Goal: Information Seeking & Learning: Learn about a topic

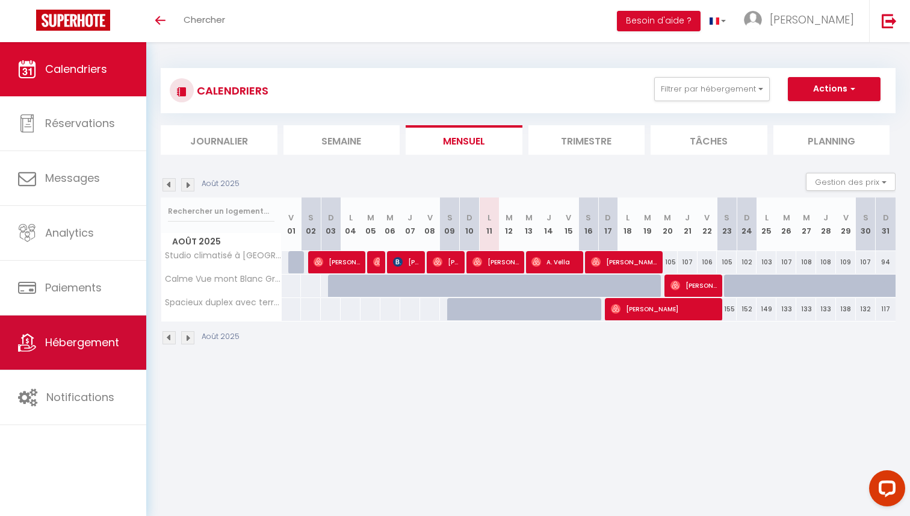
click at [73, 342] on span "Hébergement" at bounding box center [82, 342] width 74 height 15
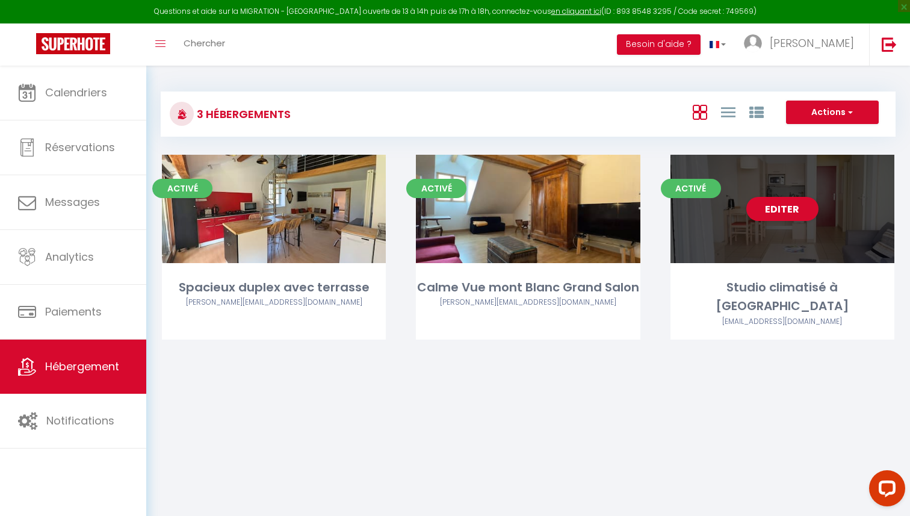
click at [783, 250] on div "Editer" at bounding box center [782, 209] width 224 height 108
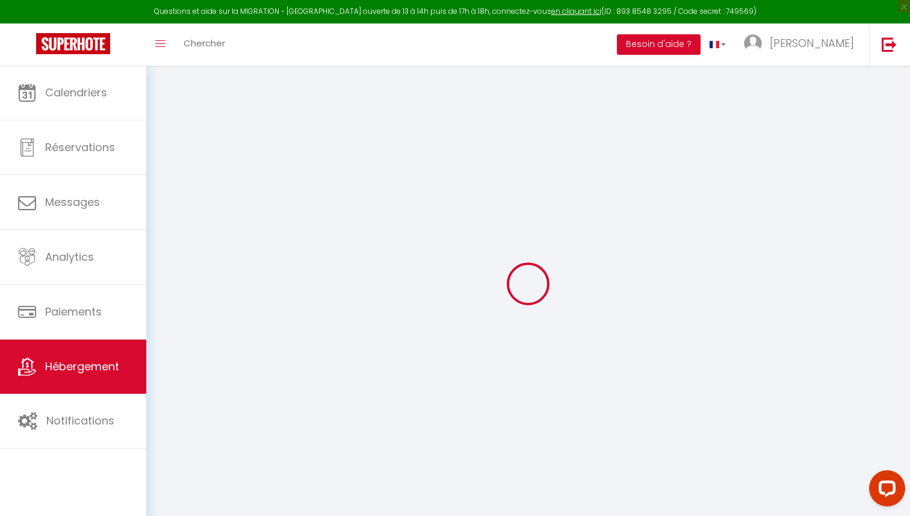
select select
checkbox input "false"
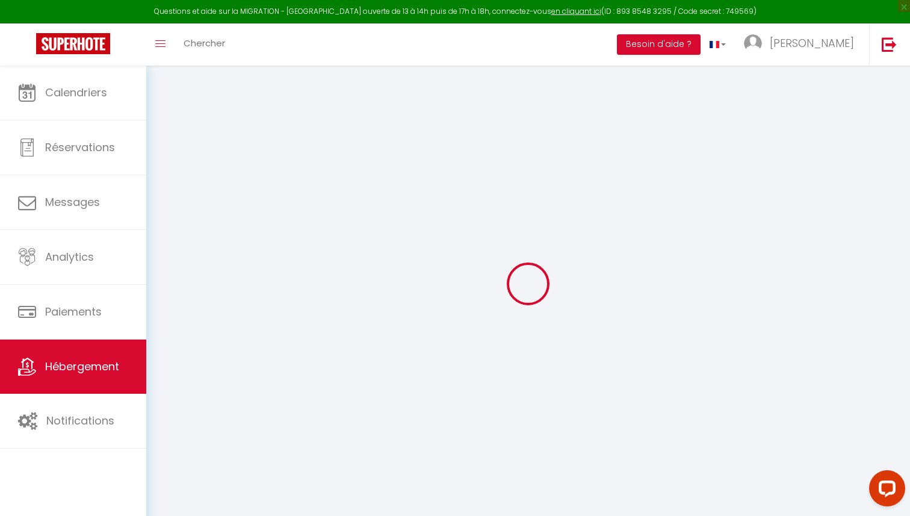
select select "15:00"
select select "23:45"
select select "11:00"
select select "30"
select select "120"
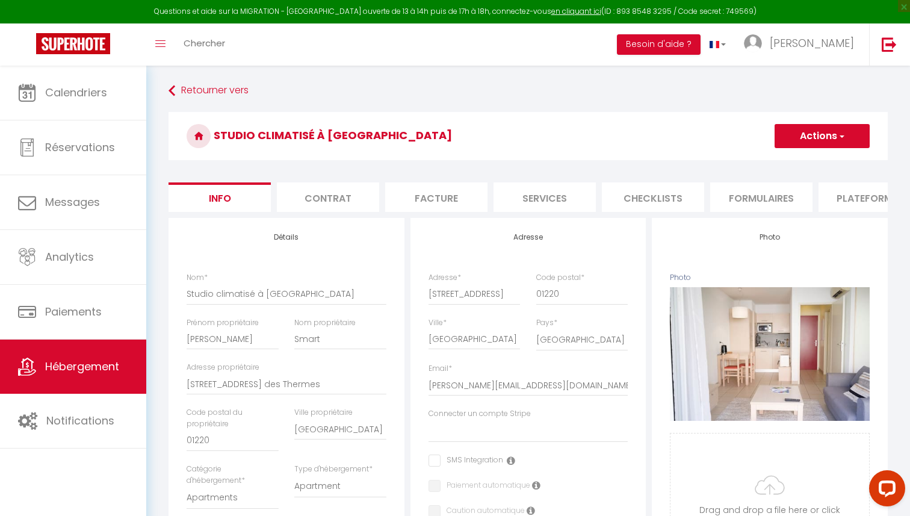
select select
checkbox input "false"
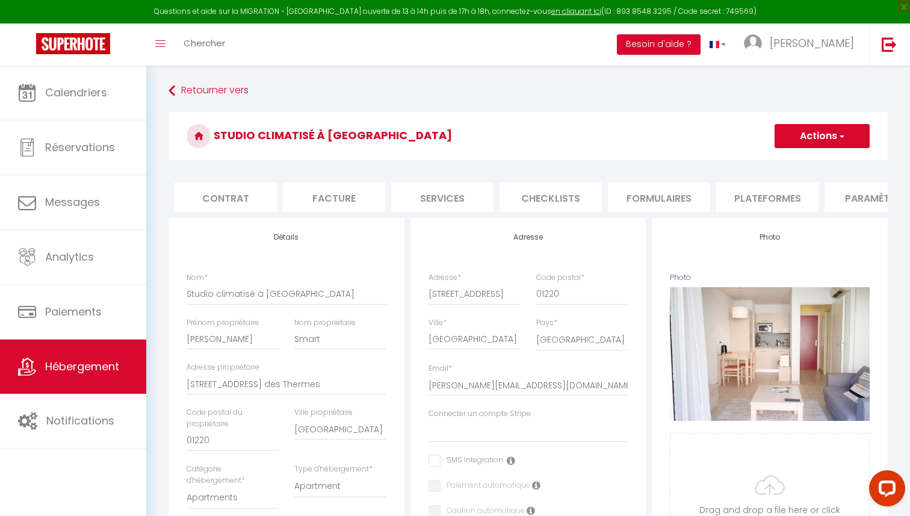
scroll to position [0, 101]
click at [746, 195] on li "Plateformes" at bounding box center [768, 196] width 102 height 29
select select "365"
select select "EUR"
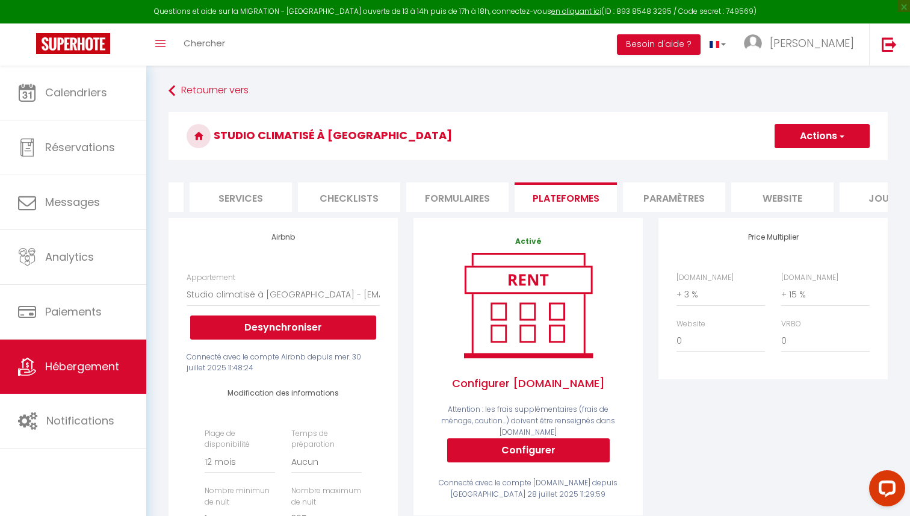
scroll to position [0, 328]
click at [759, 198] on li "website" at bounding box center [758, 196] width 102 height 29
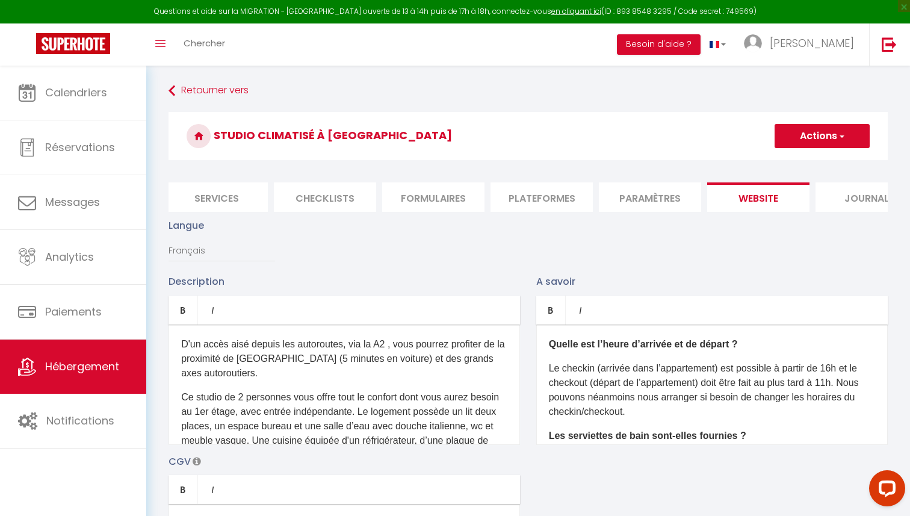
click at [596, 190] on ul "Info Contrat Facture Services Checklists Formulaires Plateformes Paramètres web…" at bounding box center [527, 196] width 719 height 29
click at [619, 192] on li "Paramètres" at bounding box center [650, 196] width 102 height 29
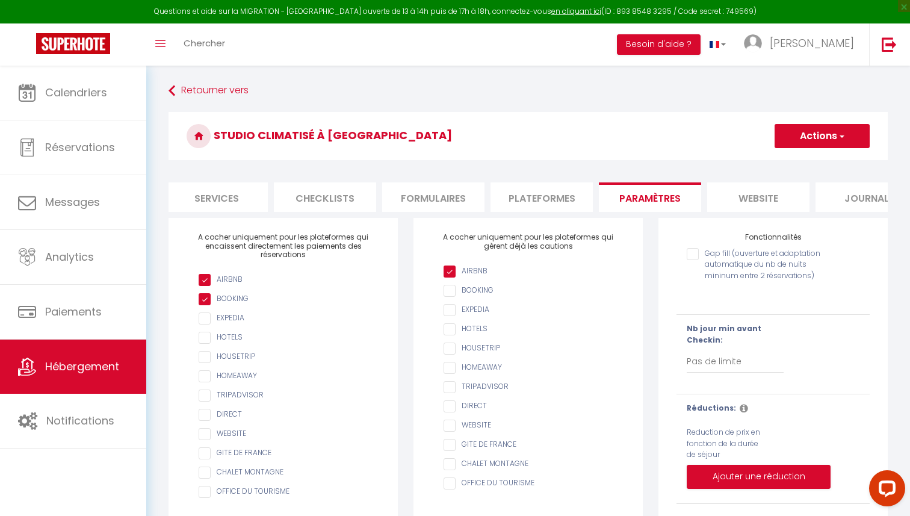
scroll to position [0, 364]
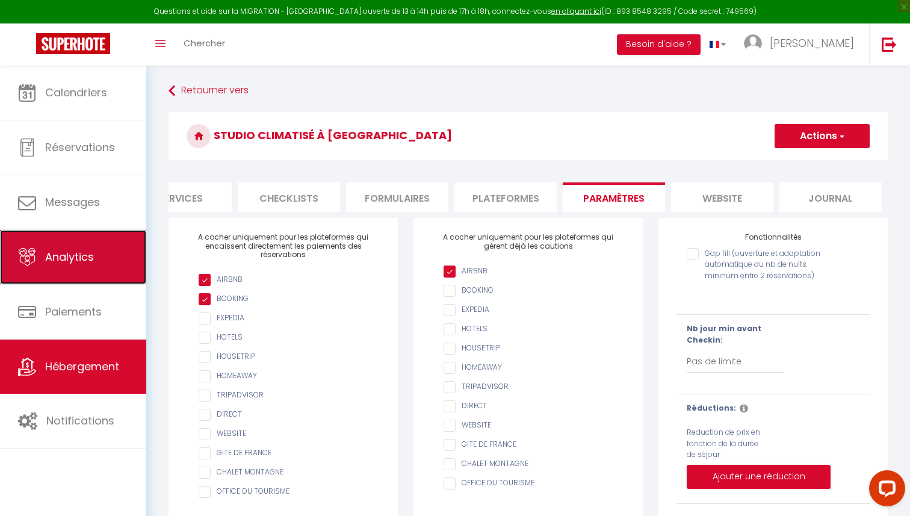
click at [69, 263] on span "Analytics" at bounding box center [69, 256] width 49 height 15
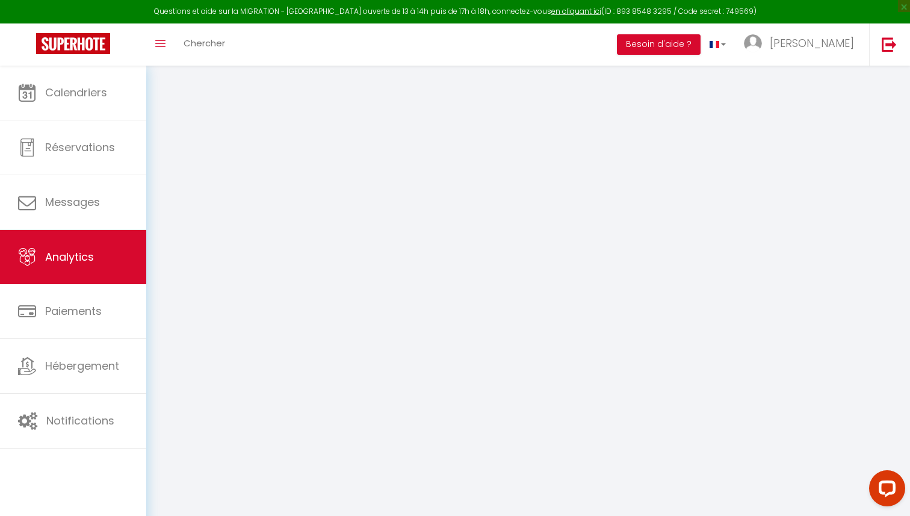
select select "2025"
select select "8"
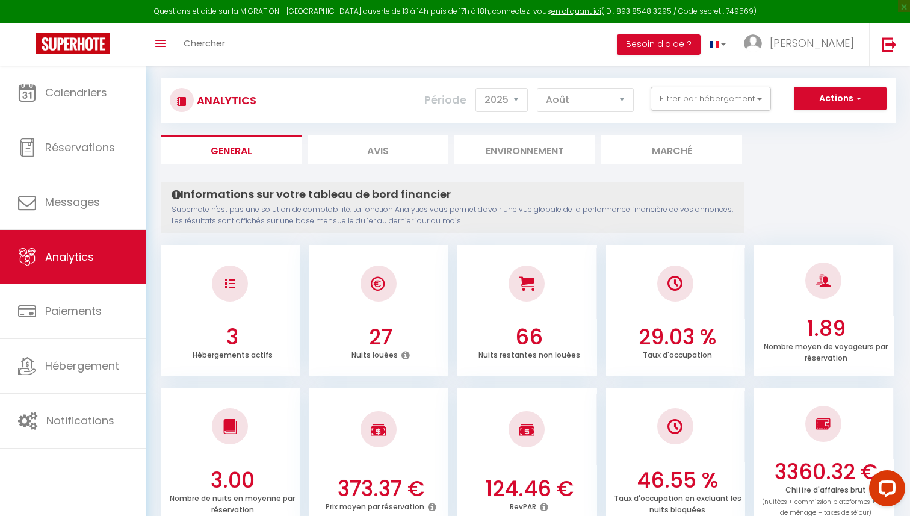
scroll to position [22, 0]
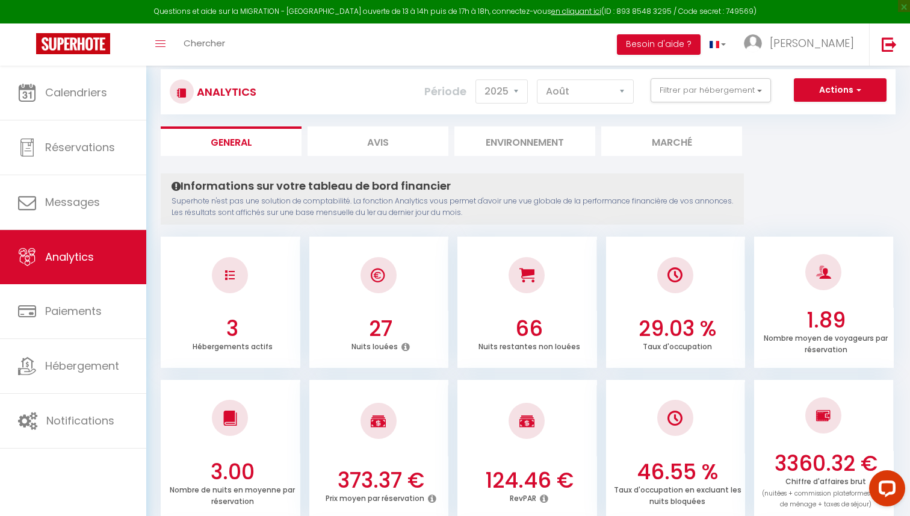
click at [368, 132] on li "Avis" at bounding box center [377, 140] width 141 height 29
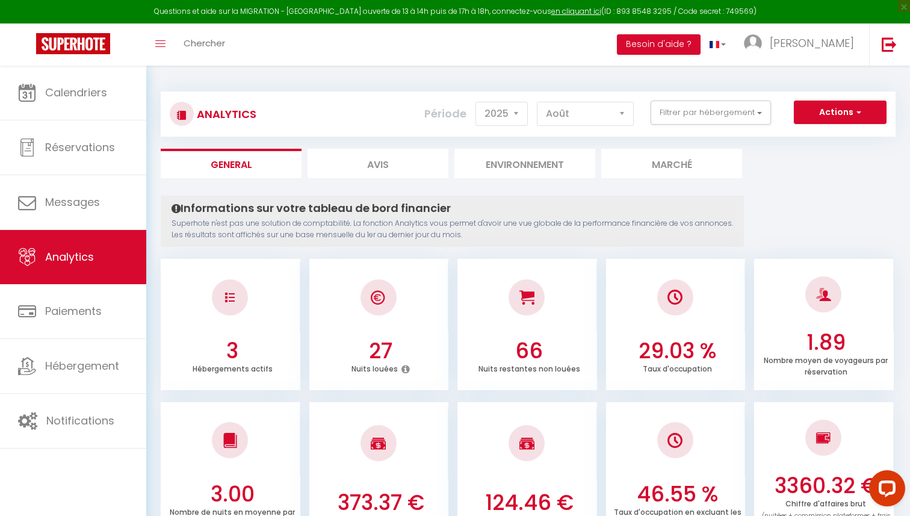
select select "2025"
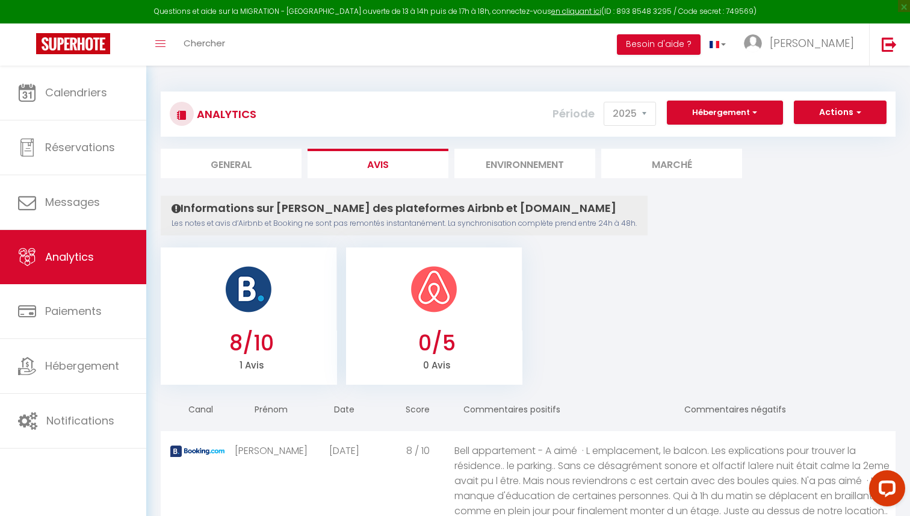
scroll to position [107, 0]
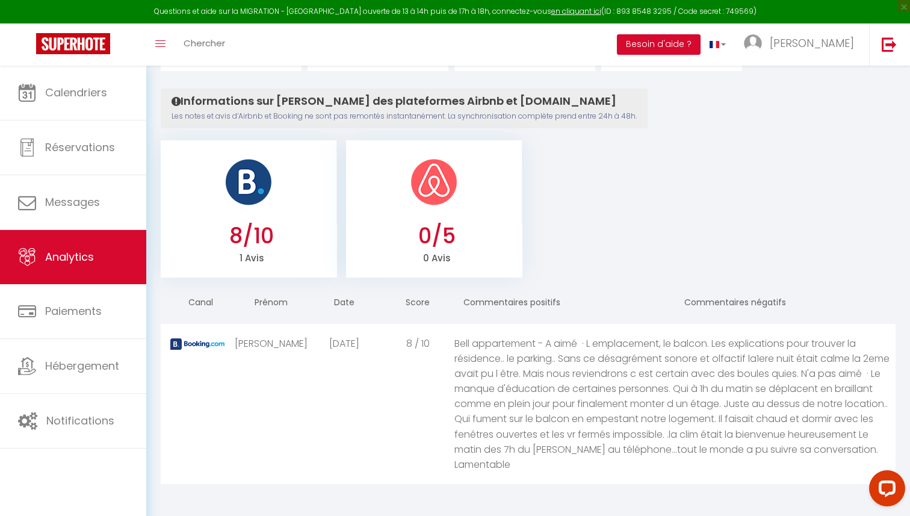
click at [432, 247] on h3 "0/5" at bounding box center [436, 235] width 164 height 25
click at [622, 463] on div "Bell appartement - A aimé · L emplacement, le balcon. Les explications pour tro…" at bounding box center [674, 404] width 441 height 160
click at [573, 408] on div "Bell appartement - A aimé · L emplacement, le balcon. Les explications pour tro…" at bounding box center [674, 404] width 441 height 160
click at [271, 306] on th "Prénom" at bounding box center [270, 303] width 73 height 34
click at [193, 301] on span "Canal" at bounding box center [197, 302] width 31 height 12
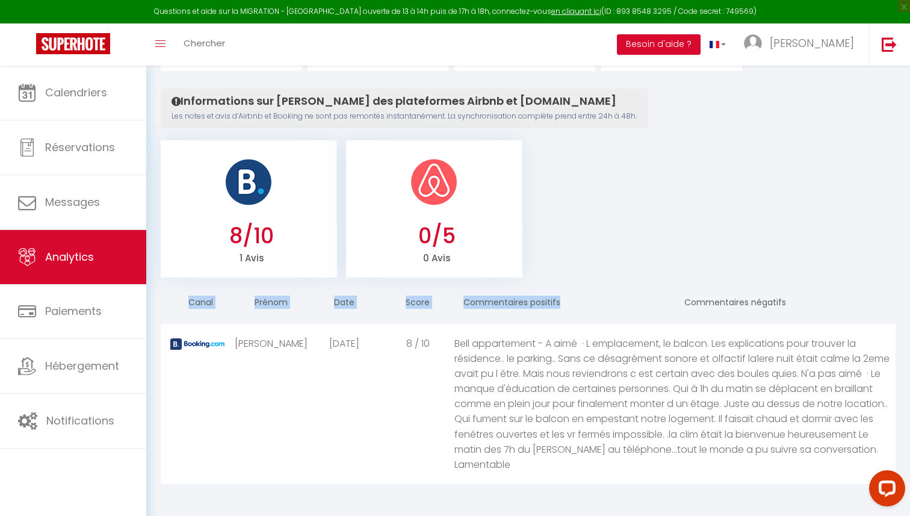
drag, startPoint x: 193, startPoint y: 301, endPoint x: 561, endPoint y: 306, distance: 368.3
click at [561, 306] on tr "Canal Prénom Date Score Commentaires positifs Commentaires négatifs" at bounding box center [528, 303] width 735 height 34
click at [812, 305] on th "Commentaires négatifs" at bounding box center [785, 303] width 220 height 34
drag, startPoint x: 812, startPoint y: 305, endPoint x: 164, endPoint y: 302, distance: 648.7
click at [164, 302] on tr "Canal Prénom Date Score Commentaires positifs Commentaires négatifs" at bounding box center [528, 303] width 735 height 34
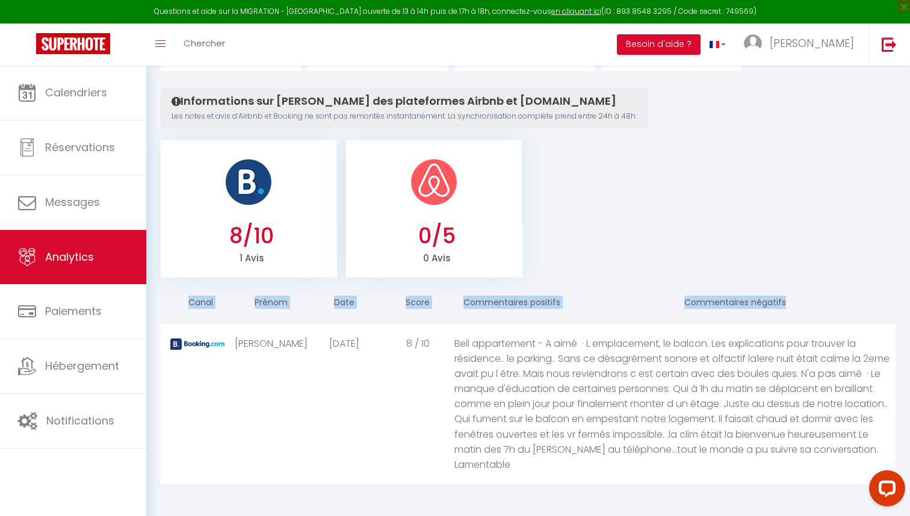
click at [164, 302] on th "Canal" at bounding box center [197, 303] width 73 height 34
drag, startPoint x: 164, startPoint y: 302, endPoint x: 795, endPoint y: 291, distance: 631.3
click at [795, 291] on tr "Canal Prénom Date Score Commentaires positifs Commentaires négatifs" at bounding box center [528, 303] width 735 height 34
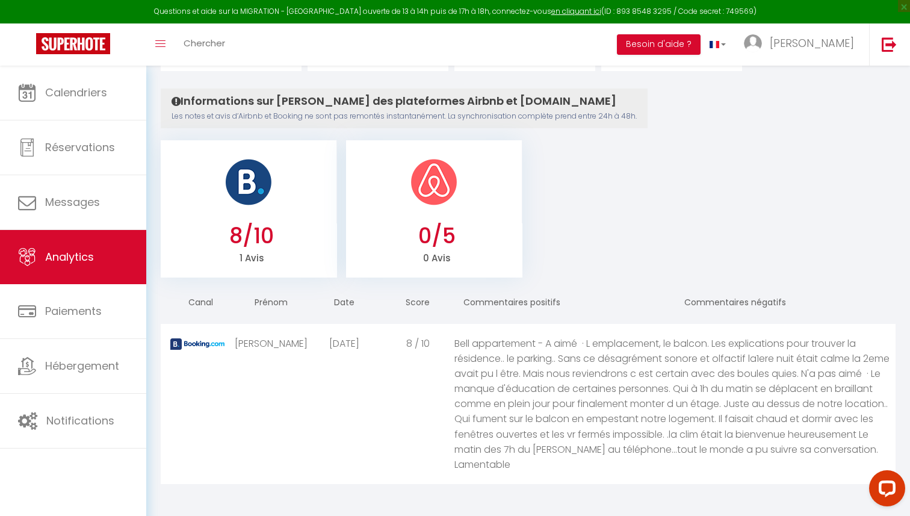
click at [792, 300] on th "Commentaires négatifs" at bounding box center [785, 303] width 220 height 34
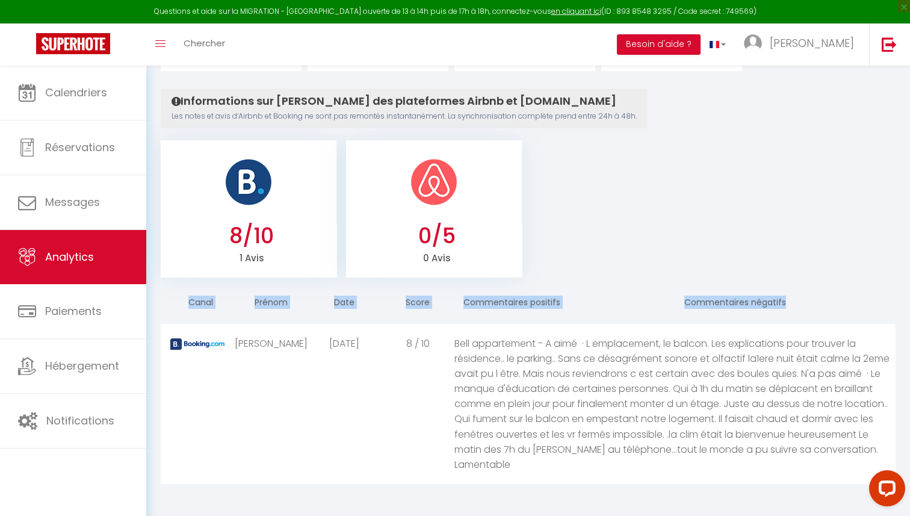
drag, startPoint x: 792, startPoint y: 300, endPoint x: 249, endPoint y: 279, distance: 543.8
click at [249, 279] on div "8/10 1 Avis 0/5 0 Avis Canal Prénom Date Score Commentaires positifs Commentair…" at bounding box center [528, 310] width 735 height 347
drag, startPoint x: 249, startPoint y: 279, endPoint x: 764, endPoint y: 299, distance: 514.8
click at [764, 299] on div "8/10 1 Avis 0/5 0 Avis Canal Prénom Date Score Commentaires positifs Commentair…" at bounding box center [528, 310] width 735 height 347
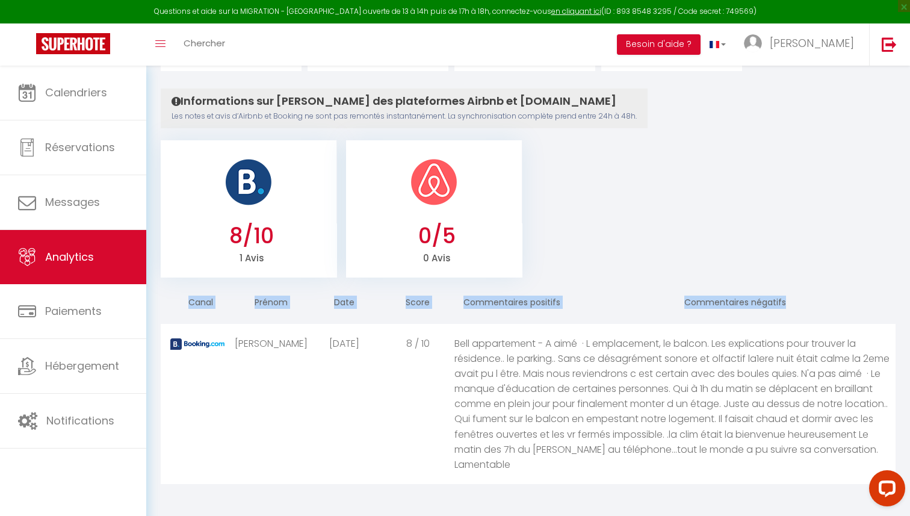
click at [764, 299] on th "Commentaires négatifs" at bounding box center [785, 303] width 220 height 34
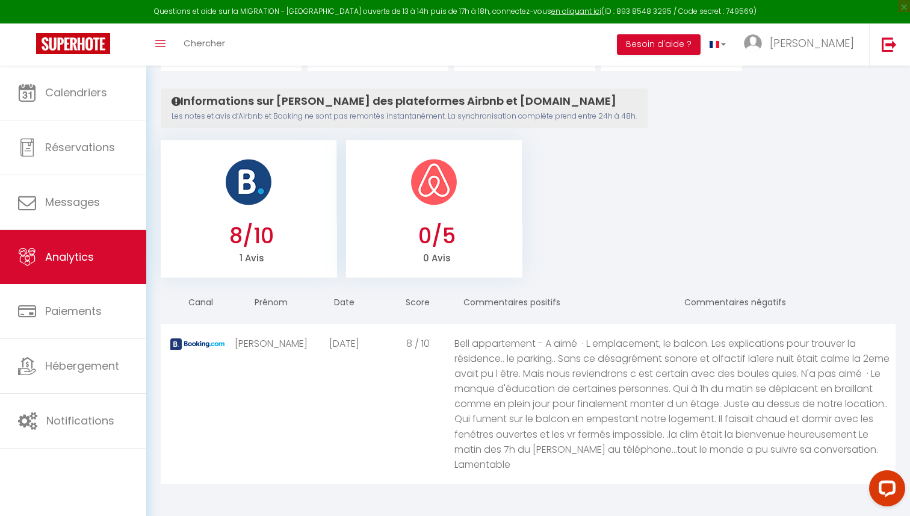
click at [611, 224] on ul "8/10 1 Avis 0/5 0 Avis" at bounding box center [528, 207] width 735 height 140
